Goal: Find specific page/section: Find specific page/section

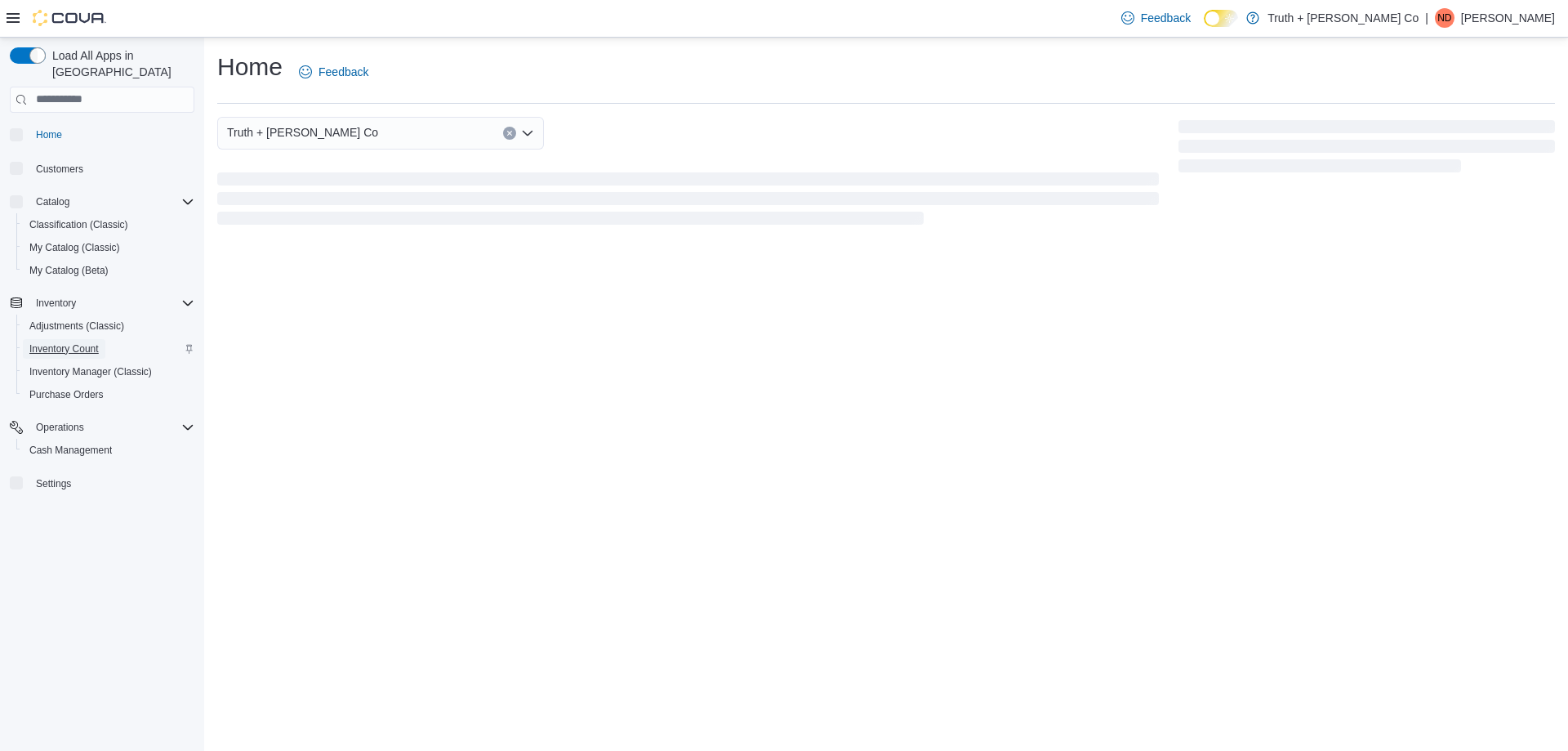
click at [80, 339] on span "Inventory Count" at bounding box center [63, 349] width 69 height 20
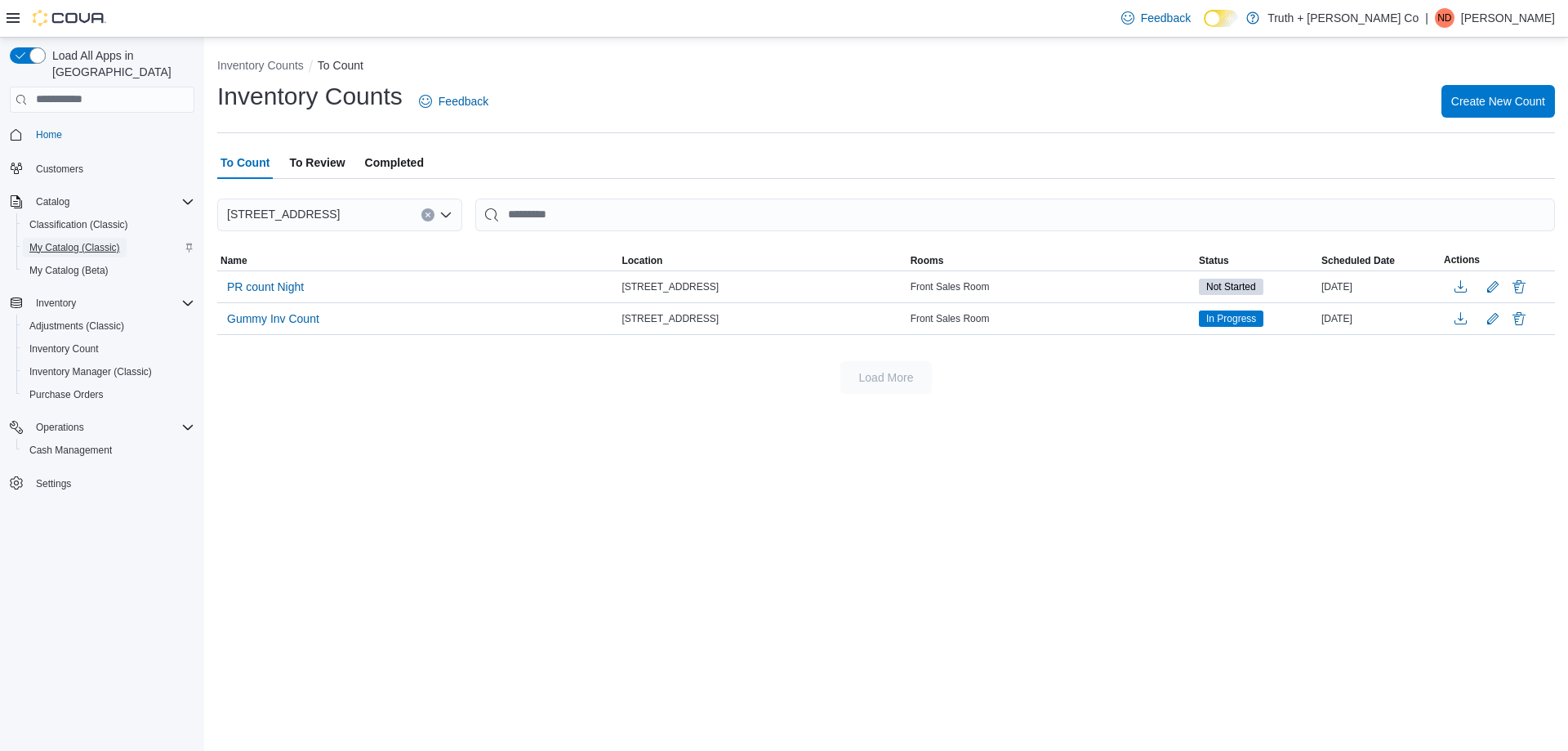
click at [98, 241] on span "My Catalog (Classic)" at bounding box center [74, 248] width 91 height 13
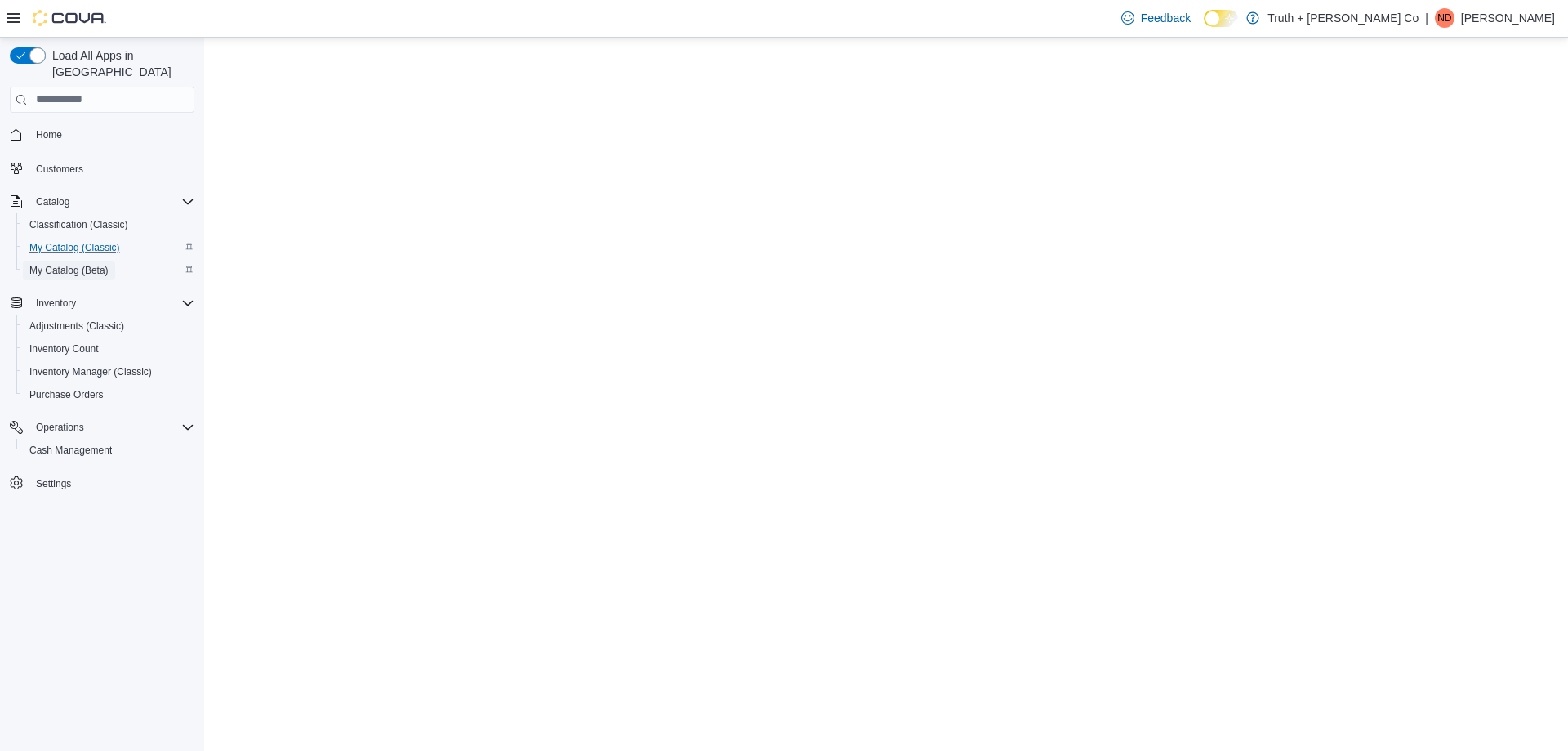
click at [98, 264] on span "My Catalog (Beta)" at bounding box center [68, 270] width 79 height 13
select select "**********"
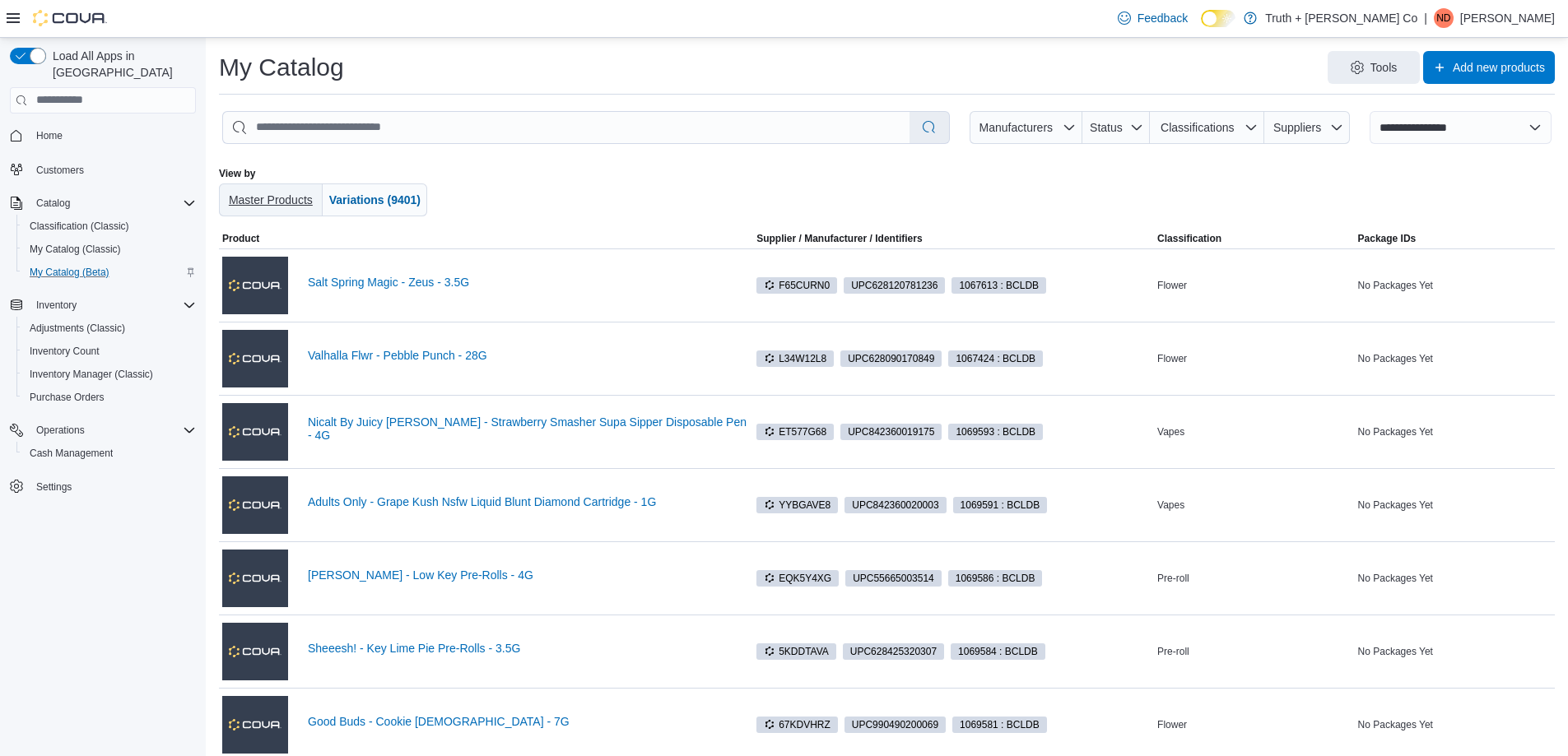
click at [280, 209] on span "Master Products" at bounding box center [271, 199] width 91 height 33
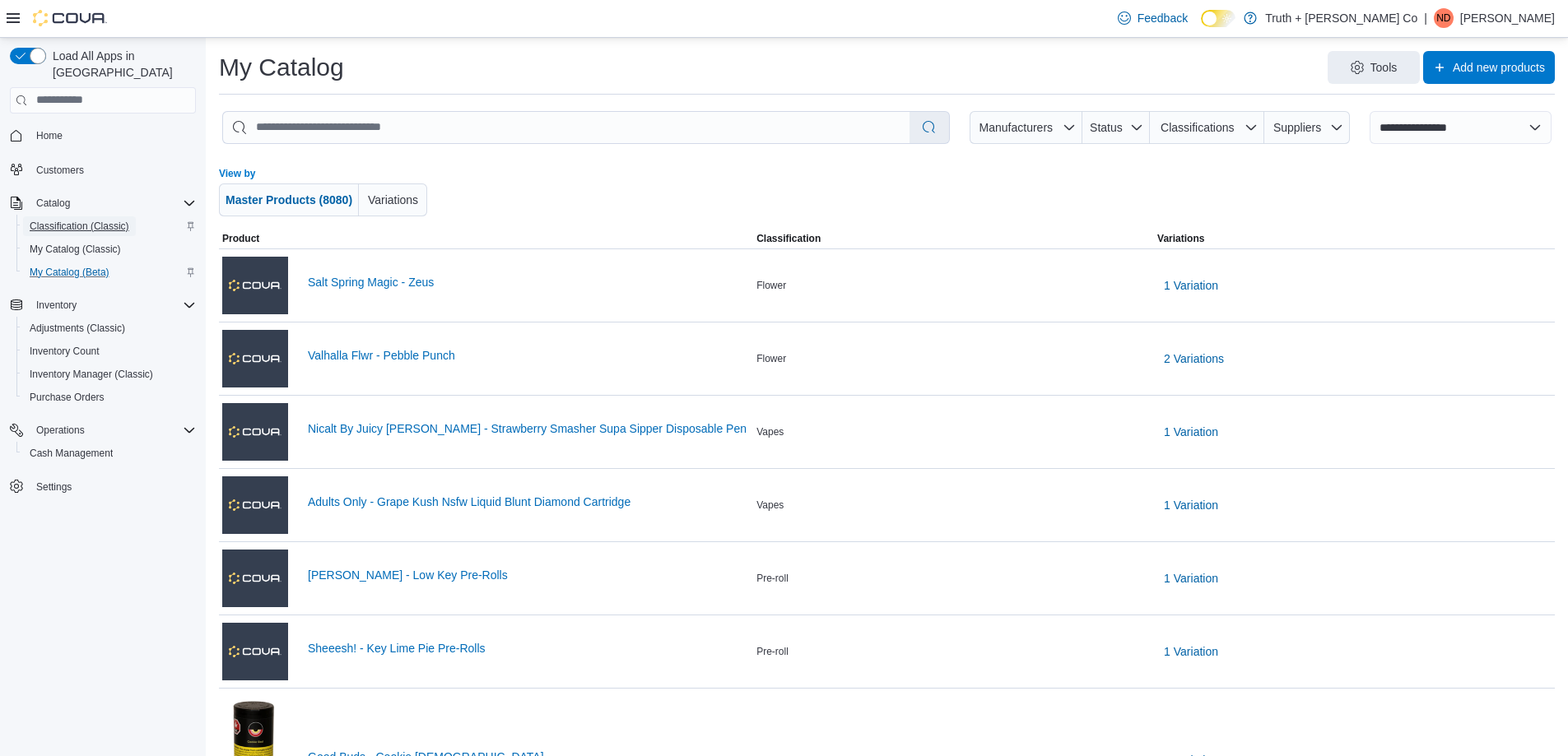
click at [89, 219] on span "Classification (Classic)" at bounding box center [79, 226] width 100 height 13
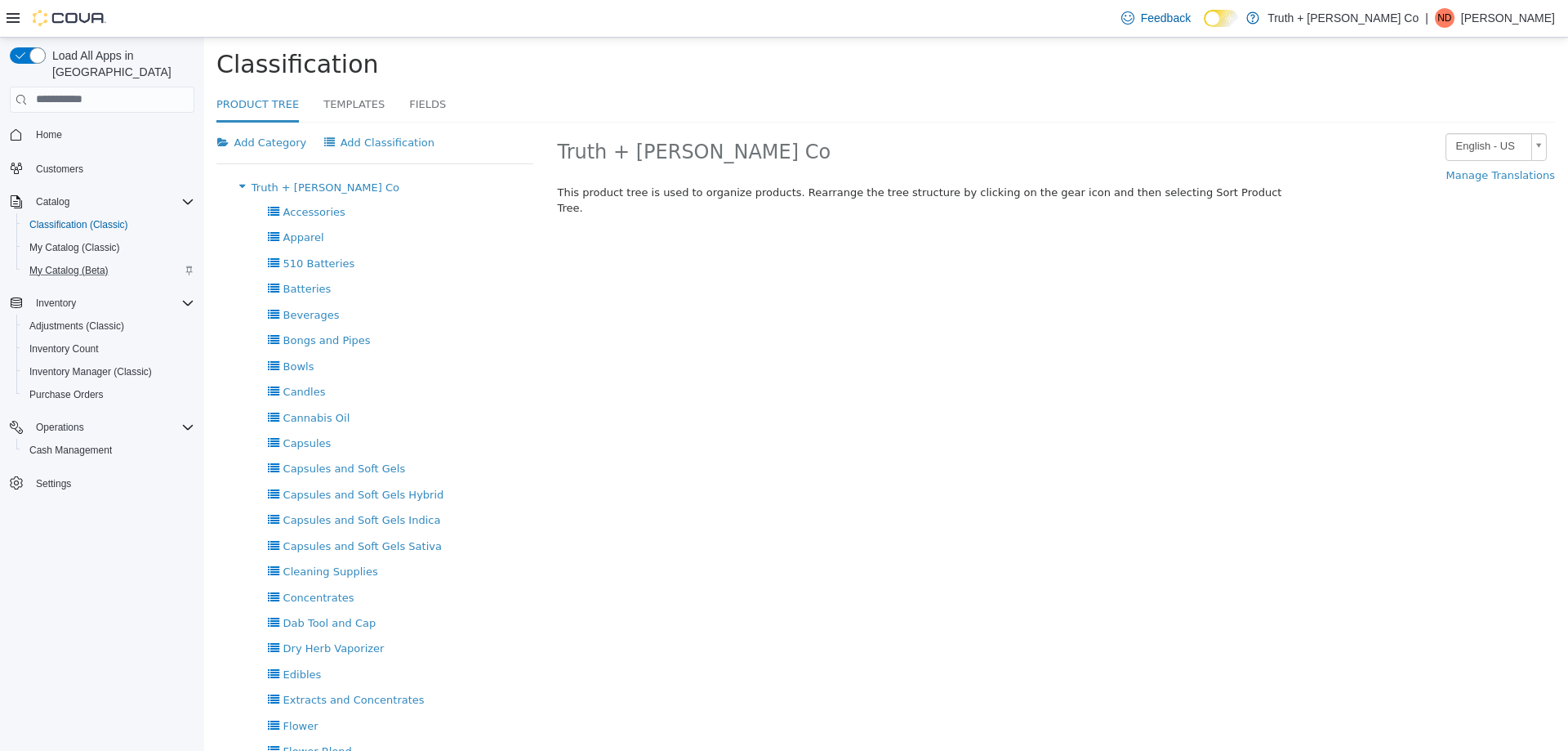
click at [153, 161] on span "Customers" at bounding box center [112, 168] width 165 height 20
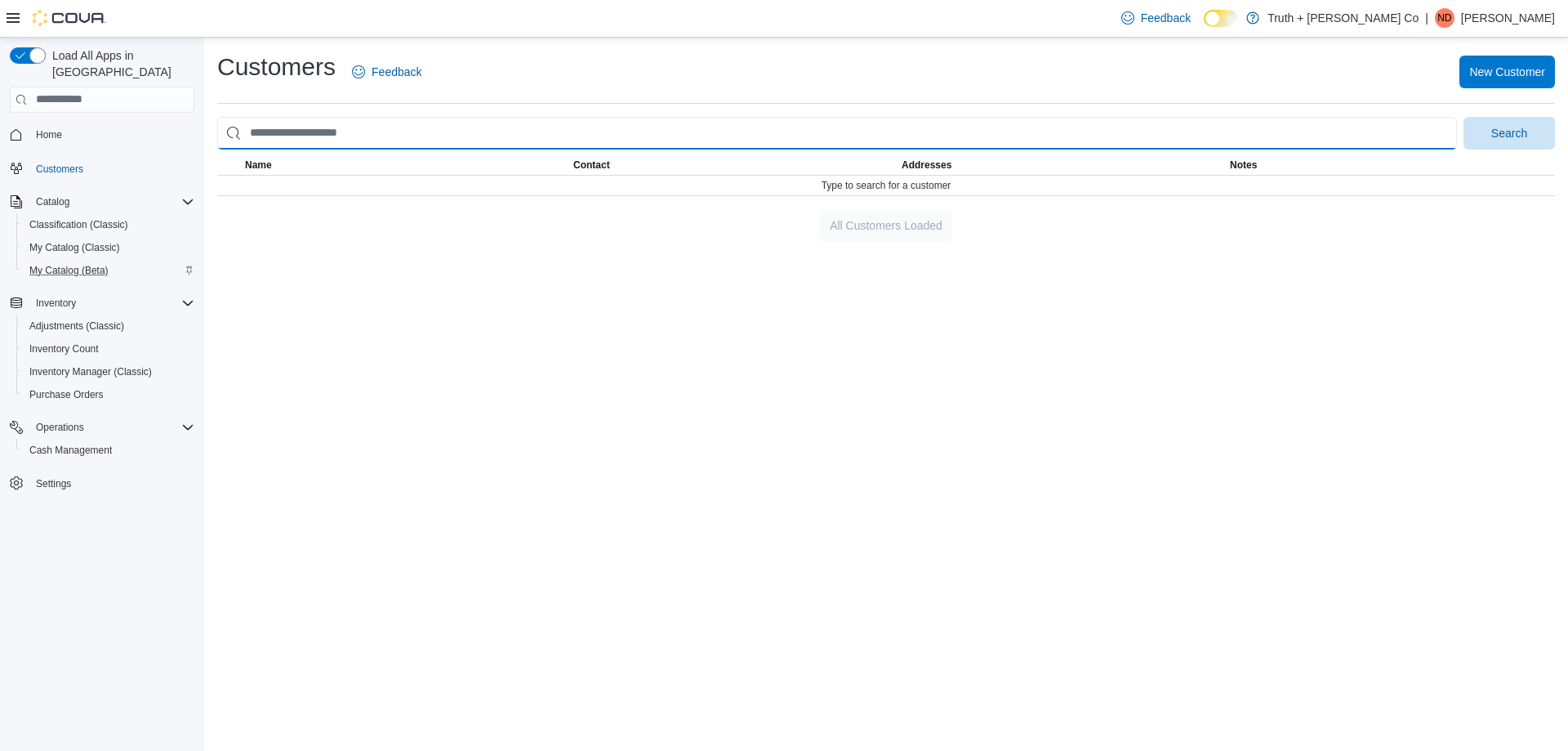
click at [686, 139] on input "search" at bounding box center [837, 133] width 1240 height 33
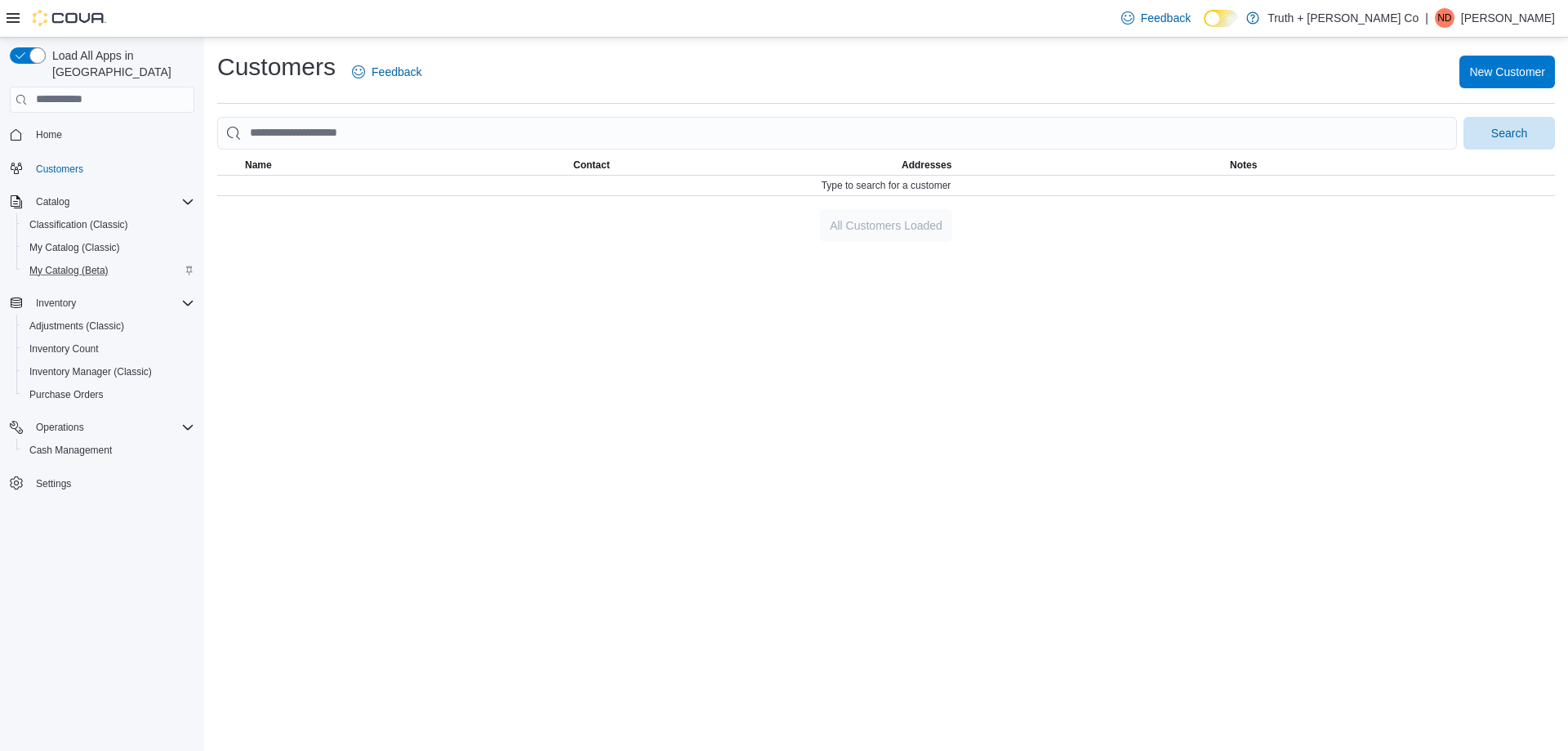
click at [457, 513] on div "Customers Feedback New Customer Search This table contains 0 rows. Name Contact…" at bounding box center [887, 394] width 1364 height 713
